Goal: Communication & Community: Answer question/provide support

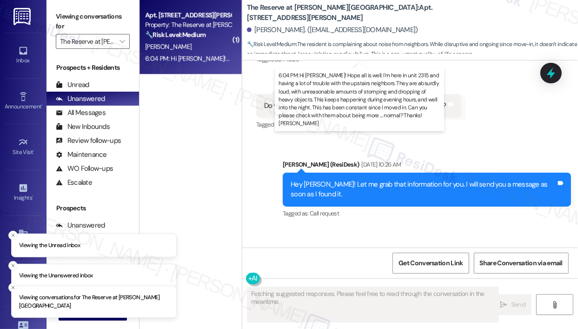
scroll to position [4222, 0]
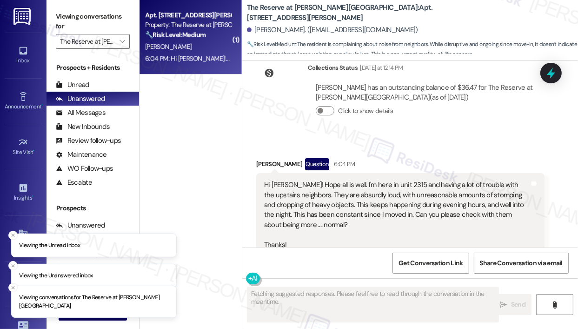
click at [439, 29] on div "Jacob Slone. (jakeslone2@gmail.com)" at bounding box center [412, 30] width 331 height 19
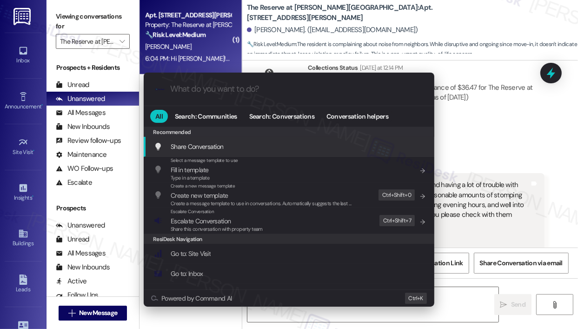
type textarea "Hi Jake, I understand your frustration with"
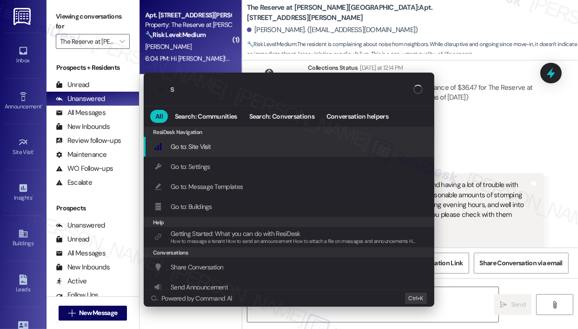
type input "sl"
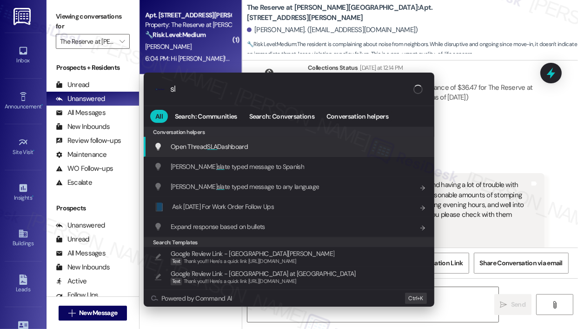
type textarea "Hi Jake, I understand your frustration with the"
type input "sla"
type textarea "Hi Jake, I understand your frustration with the noise. I'm happy to reach out t…"
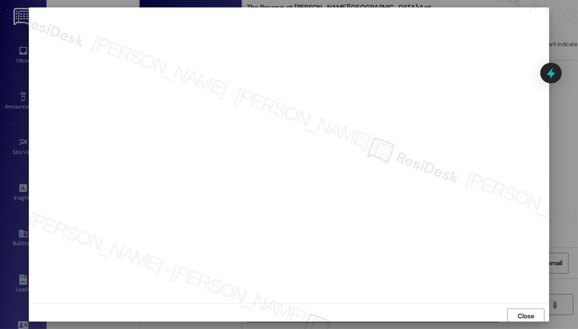
scroll to position [2, 0]
drag, startPoint x: 519, startPoint y: 318, endPoint x: 516, endPoint y: 311, distance: 7.7
click at [519, 318] on span "Close" at bounding box center [526, 314] width 16 height 10
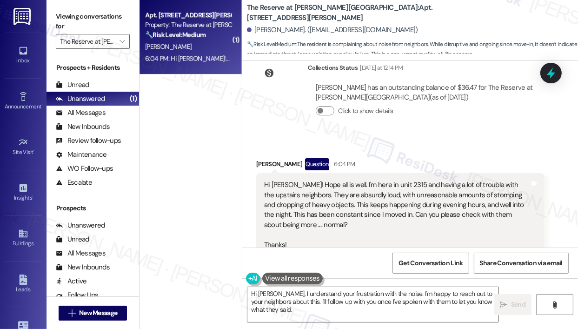
click at [474, 151] on div "Received via SMS Jacob Slone Question 6:04 PM Hi Jay! Hope all is well. I'm her…" at bounding box center [400, 219] width 302 height 136
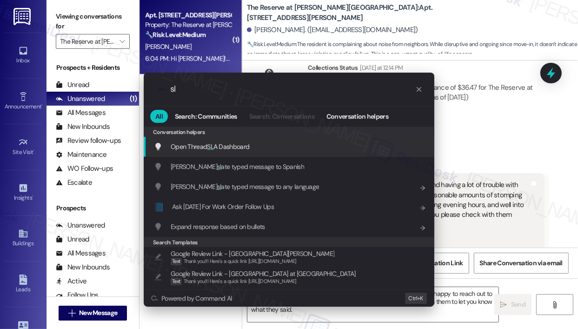
type input "sla"
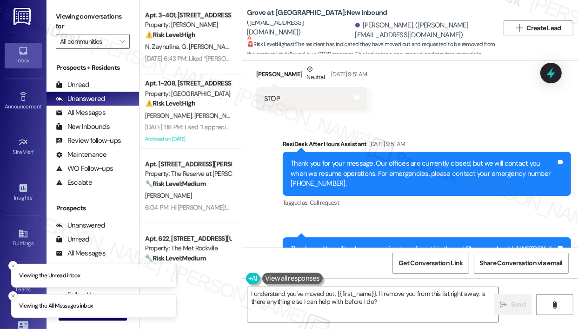
scroll to position [2266, 0]
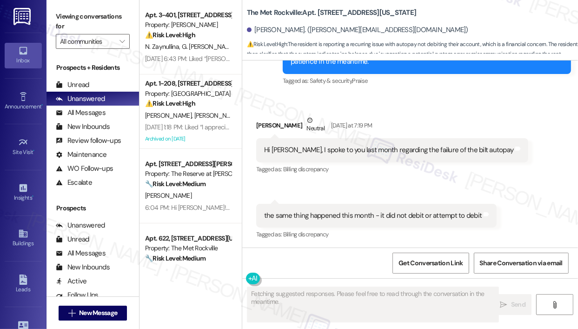
scroll to position [1628, 0]
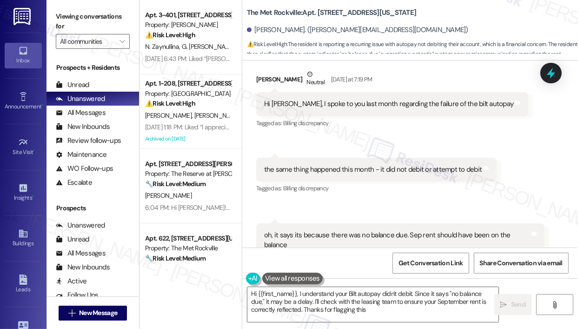
type textarea "Hi {{first_name}}, I understand your Bilt autopay didn't debit. Since it says "…"
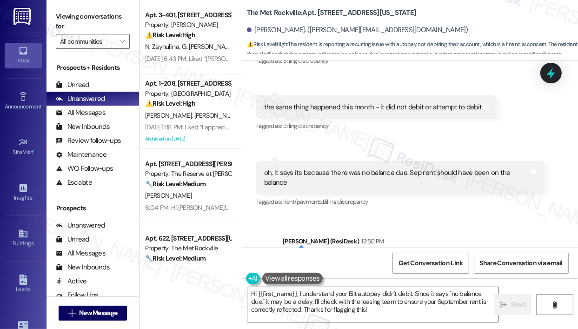
scroll to position [1757, 0]
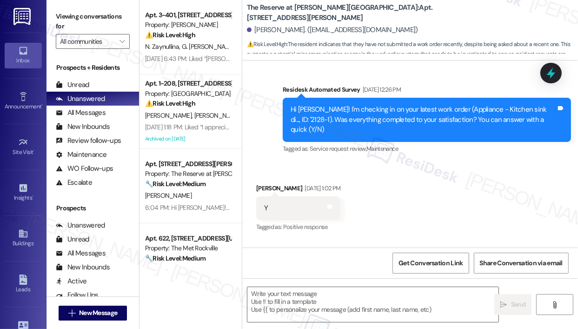
scroll to position [1517, 0]
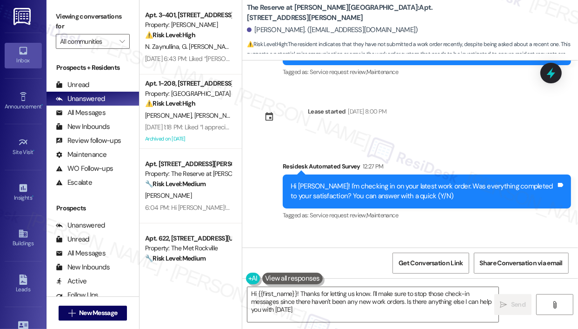
type textarea "Hi {{first_name}}! Thanks for letting us know. I'll make sure to stop those che…"
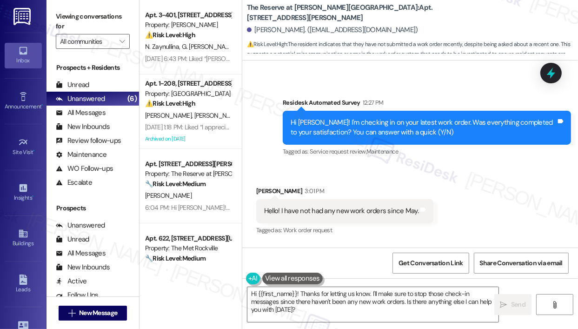
scroll to position [1559, 0]
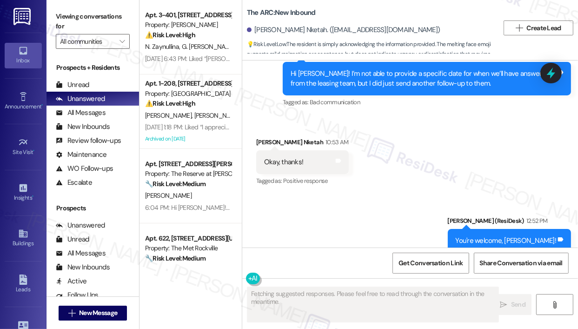
scroll to position [3350, 0]
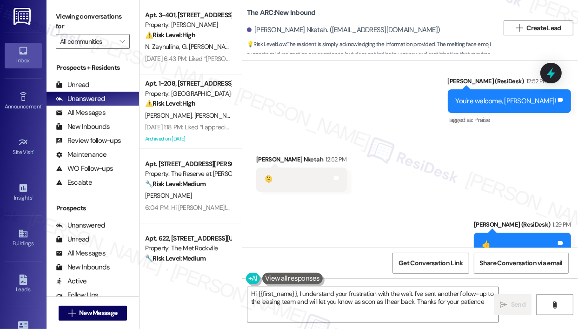
type textarea "Hi {{first_name}}, I understand your frustration with the wait. I've sent anoth…"
